Goal: Transaction & Acquisition: Register for event/course

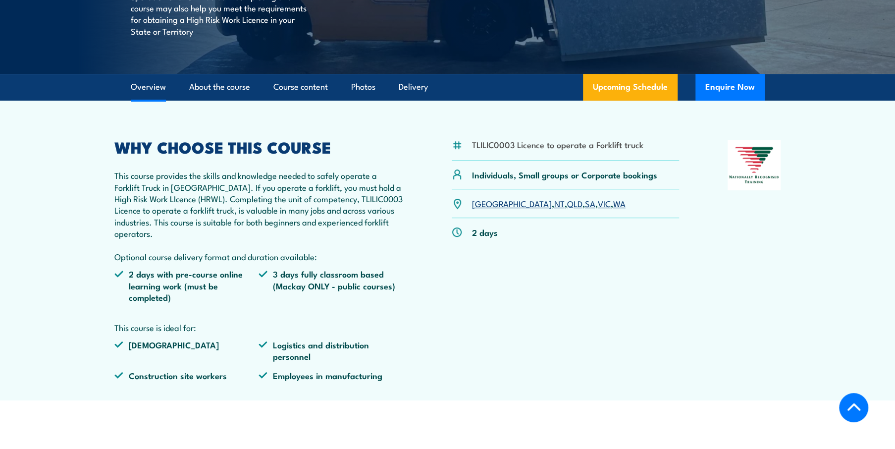
scroll to position [248, 0]
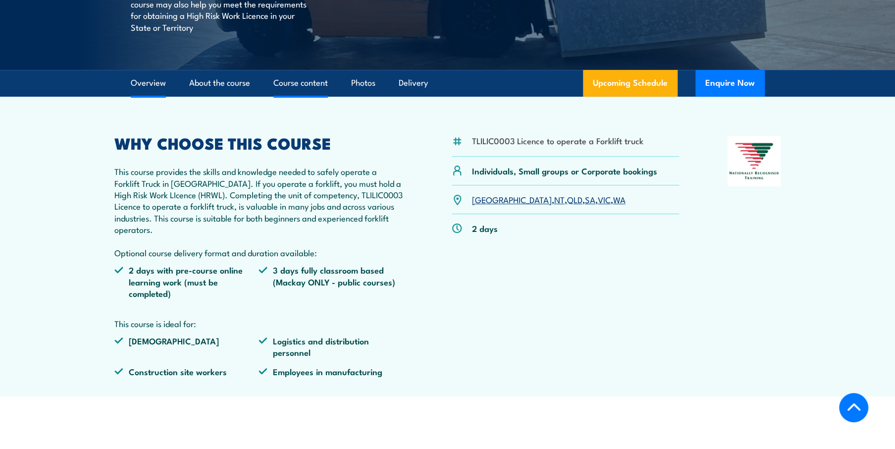
click at [283, 82] on link "Course content" at bounding box center [300, 83] width 54 height 26
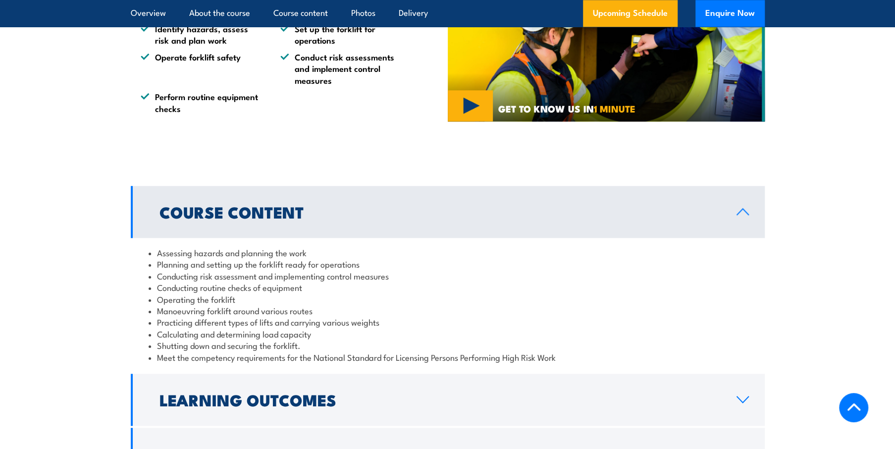
scroll to position [877, 0]
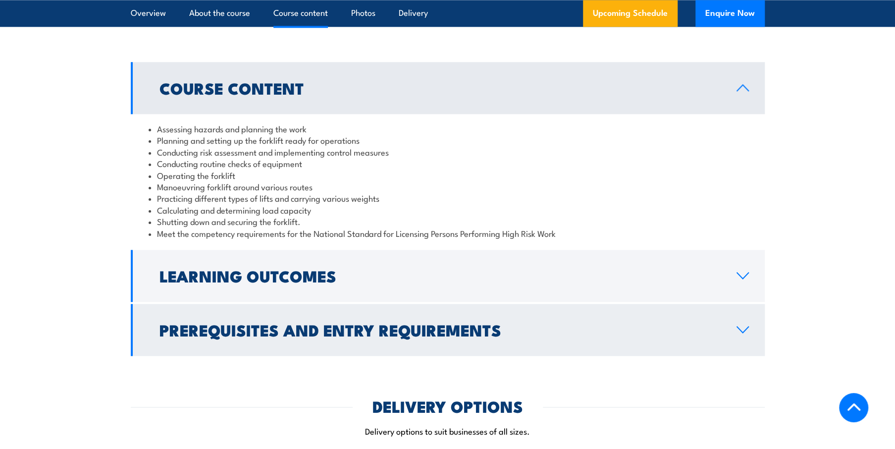
click at [744, 325] on icon at bounding box center [742, 329] width 13 height 8
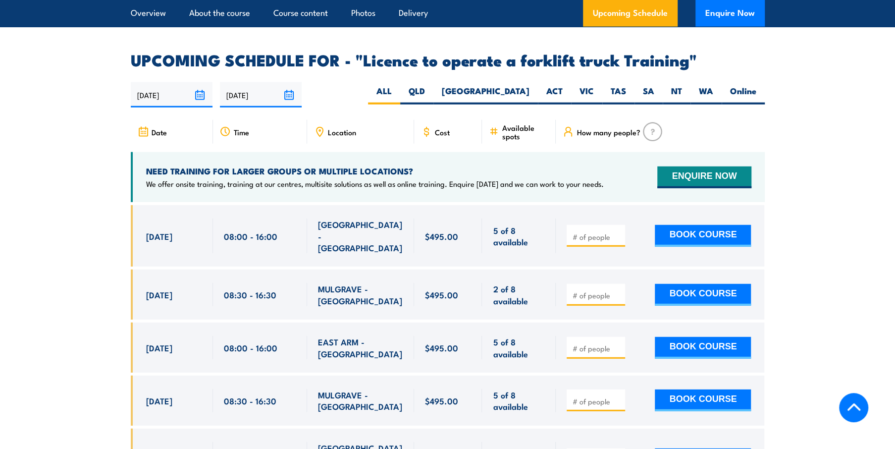
scroll to position [1670, 0]
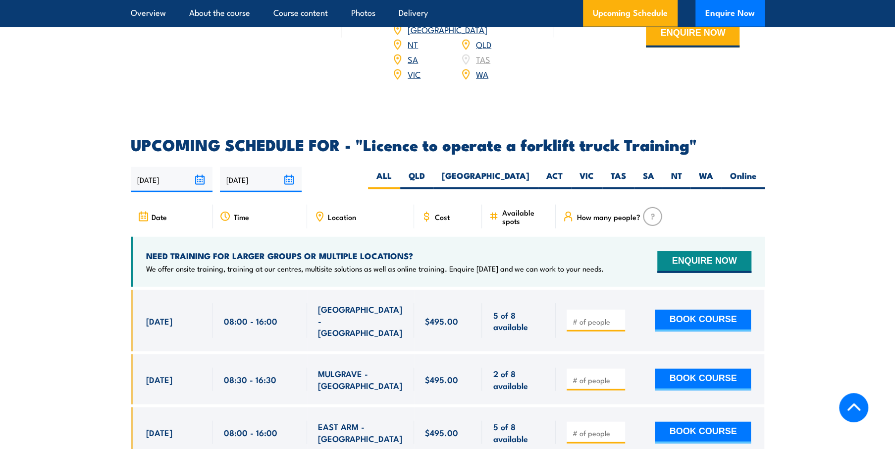
click at [601, 316] on input "number" at bounding box center [597, 321] width 50 height 10
type input "1"
click at [672, 309] on button "BOOK COURSE" at bounding box center [703, 320] width 96 height 22
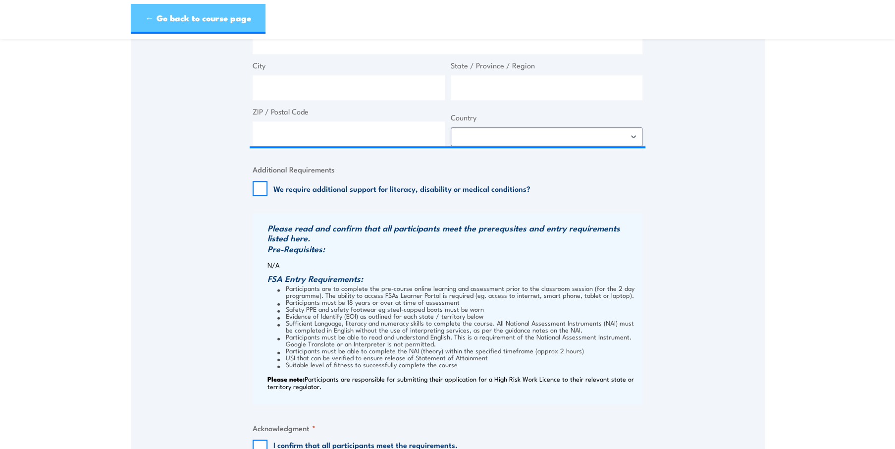
scroll to position [545, 0]
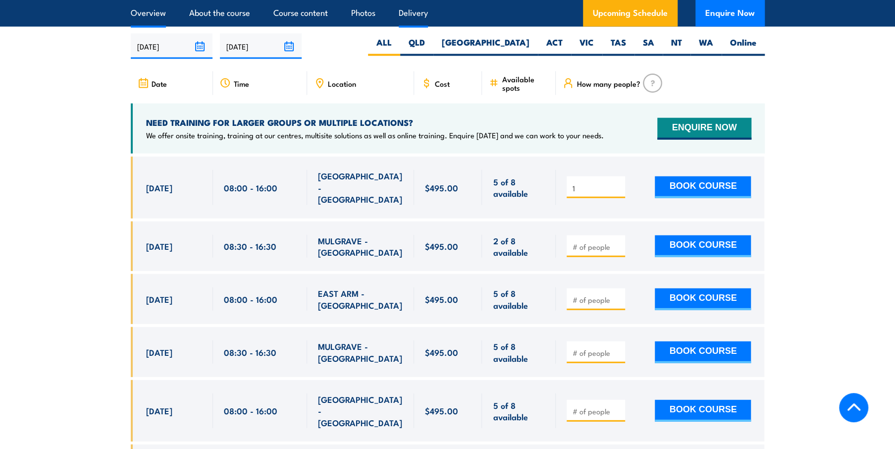
scroll to position [1670, 0]
